Goal: Entertainment & Leisure: Browse casually

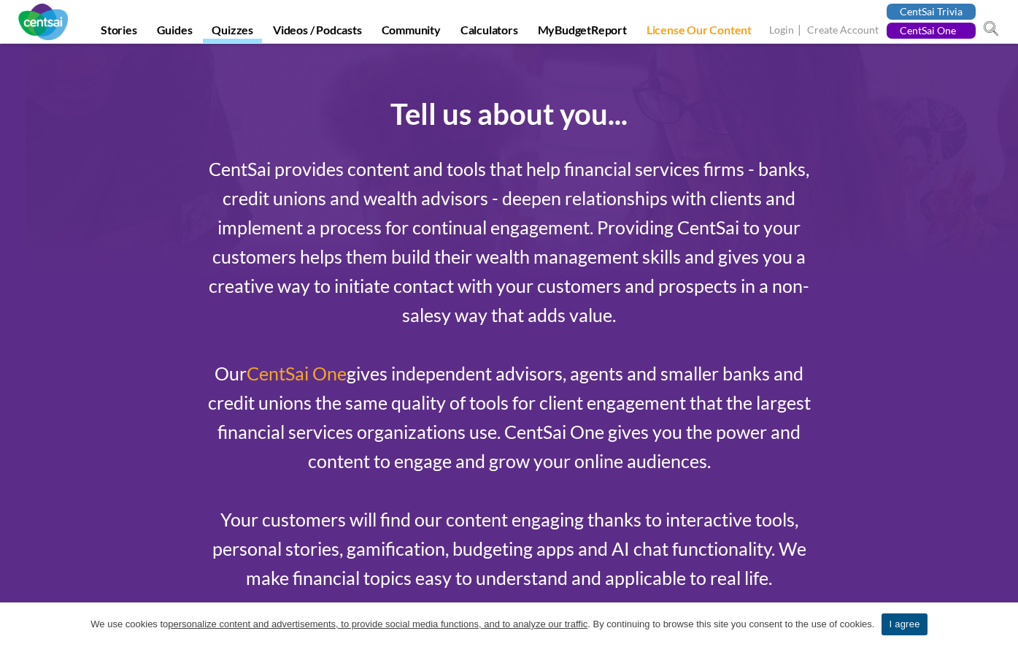
click at [223, 32] on link "Quizzes" at bounding box center [232, 33] width 59 height 20
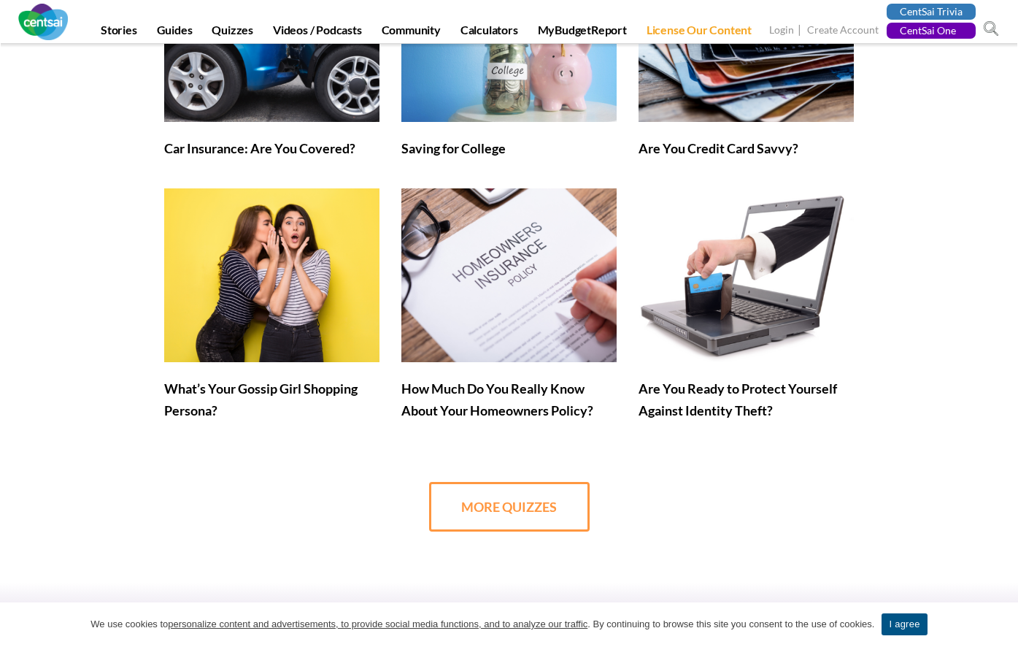
scroll to position [365, 0]
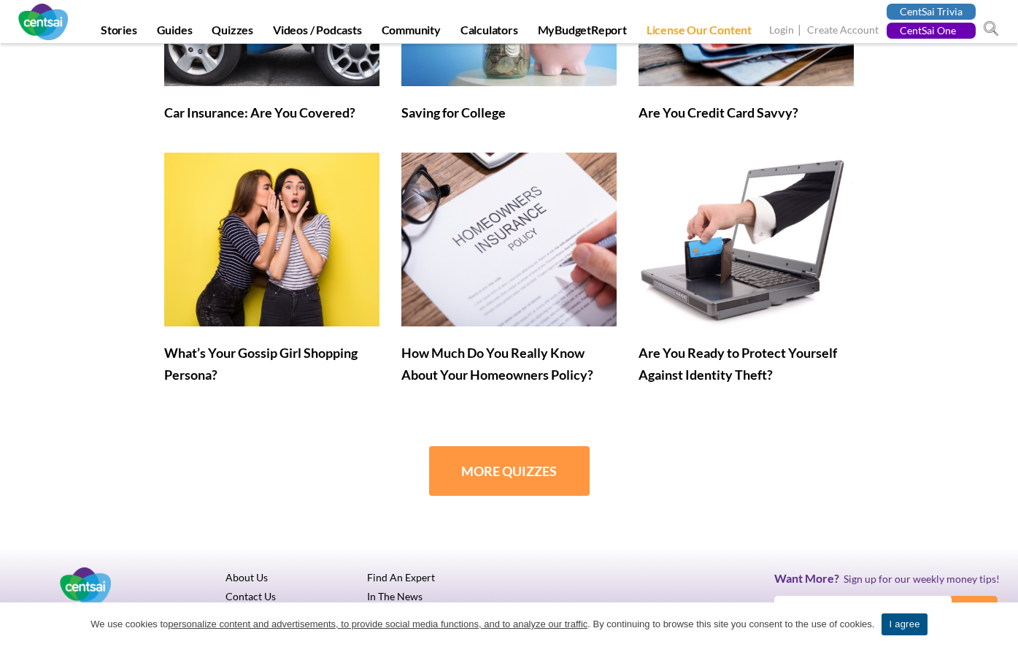
click at [479, 472] on link "MORE QUIZZES" at bounding box center [509, 471] width 161 height 50
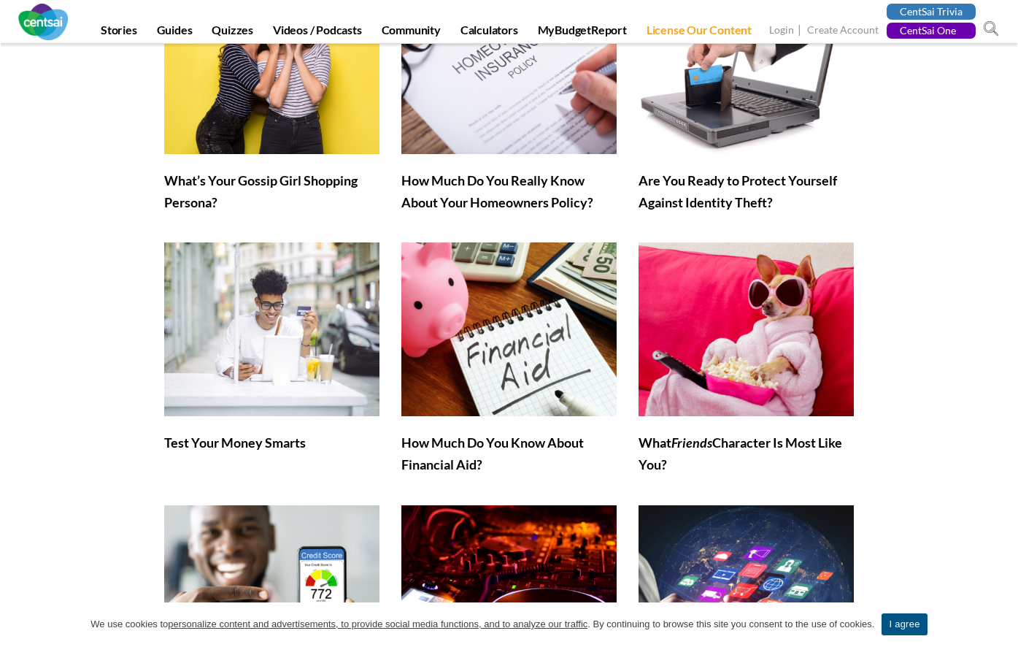
scroll to position [730, 0]
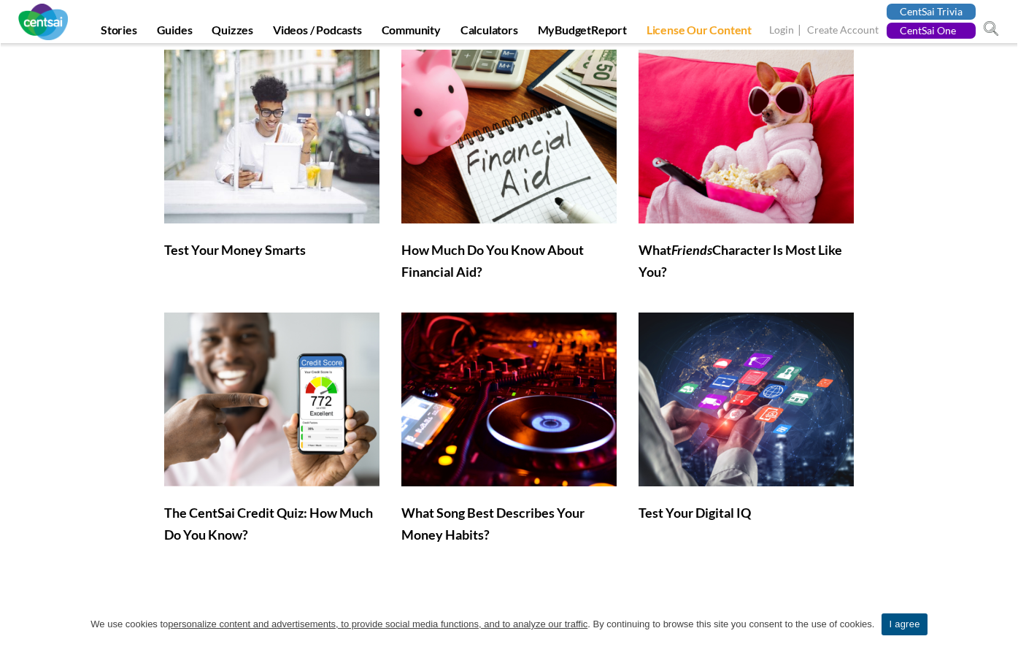
click at [273, 181] on img at bounding box center [271, 137] width 215 height 174
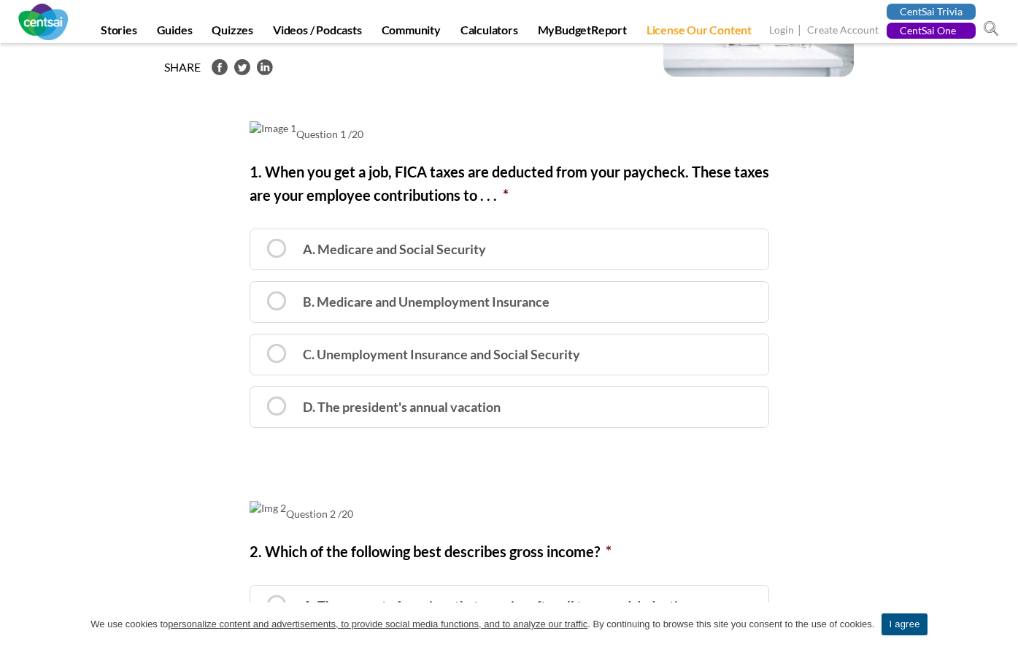
scroll to position [122, 0]
